Goal: Navigation & Orientation: Find specific page/section

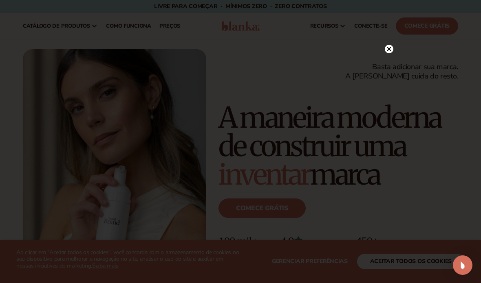
click at [388, 51] on icon at bounding box center [389, 49] width 4 height 4
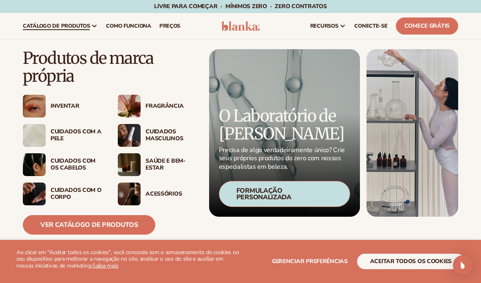
click at [91, 233] on link "Ver catálogo de produtos" at bounding box center [89, 225] width 132 height 20
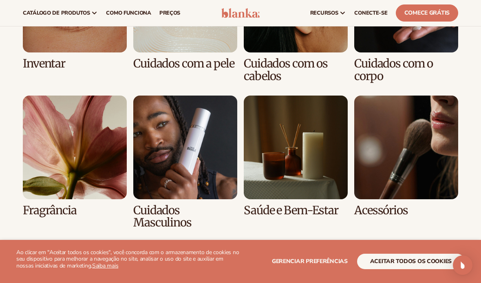
scroll to position [685, 0]
